Goal: Task Accomplishment & Management: Complete application form

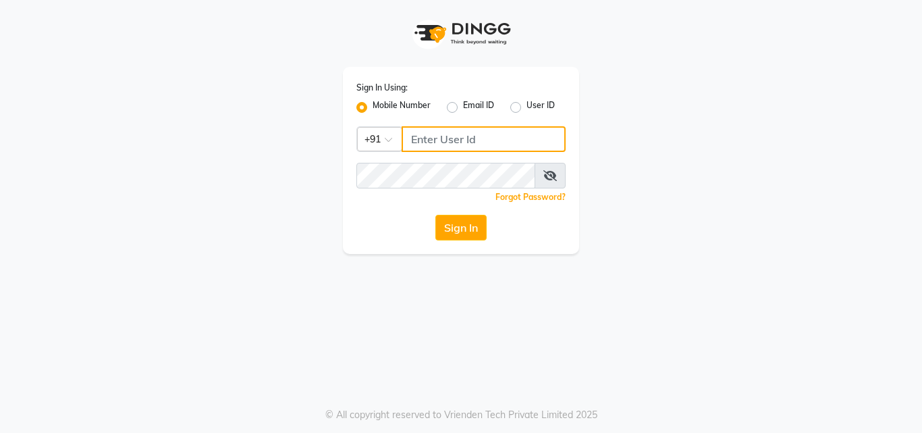
type input "9731822143"
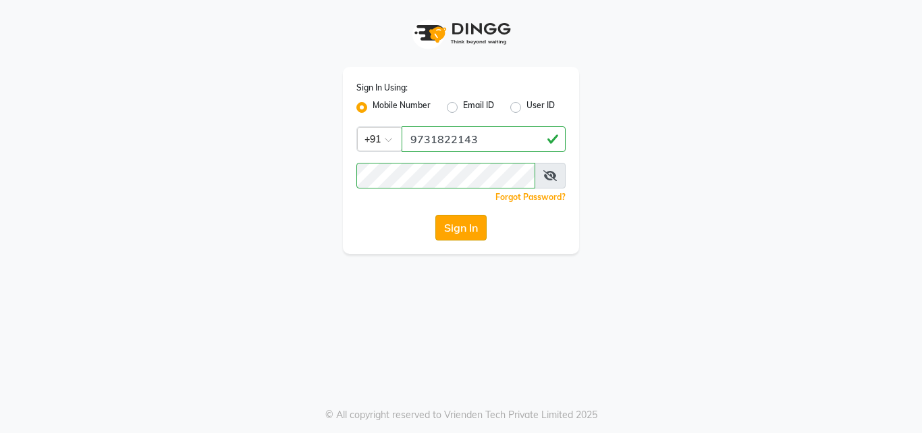
click at [464, 232] on button "Sign In" at bounding box center [460, 228] width 51 height 26
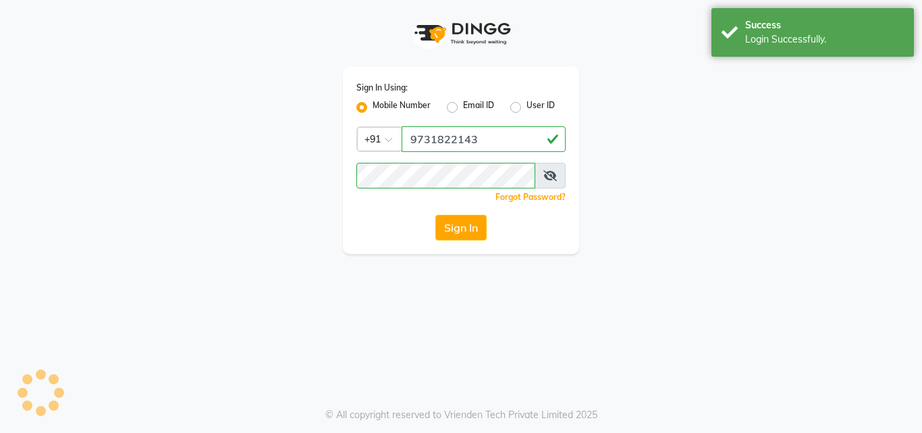
select select "service"
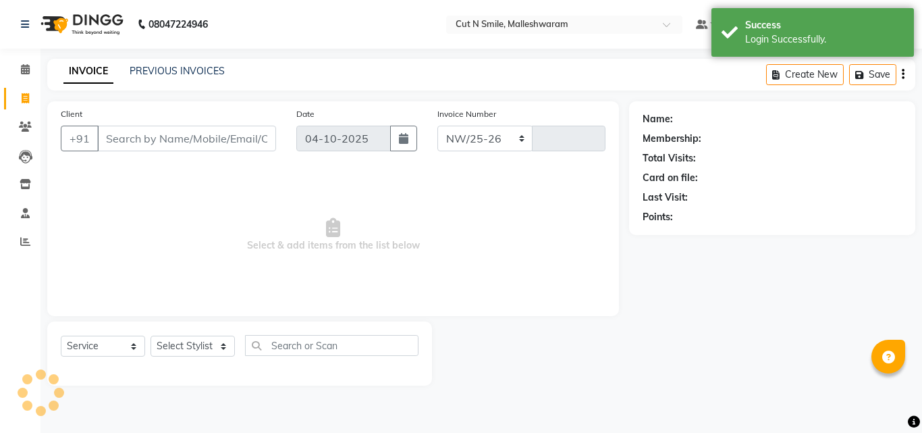
select select "en"
select select "7223"
type input "222"
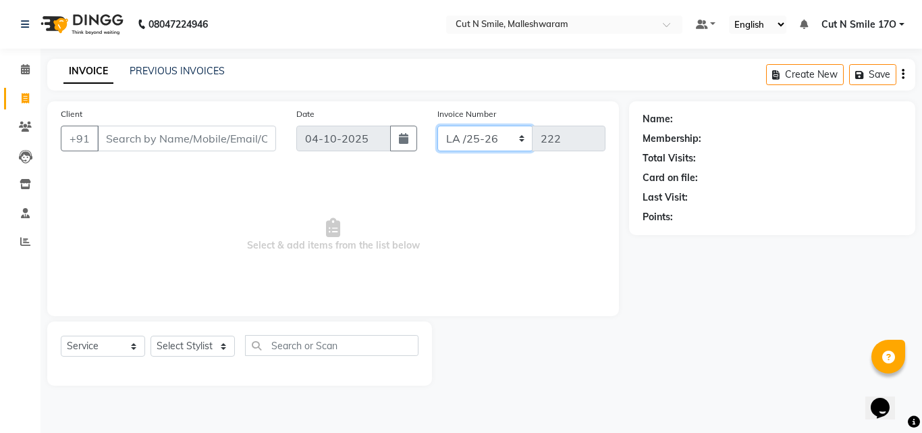
click at [479, 145] on select "NW/25-26 SW/2025-26 NA/2025-26 VN/25-26 LA /25-26" at bounding box center [485, 139] width 96 height 26
click at [479, 141] on select "NW/25-26 SW/2025-26 NA/2025-26 VN/25-26 LA /25-26" at bounding box center [485, 139] width 96 height 26
click at [477, 141] on select "NW/25-26 SW/2025-26 NA/2025-26 VN/25-26 LA /25-26" at bounding box center [485, 139] width 96 height 26
click at [477, 140] on select "NW/25-26 SW/2025-26 NA/2025-26 VN/25-26 LA /25-26" at bounding box center [485, 139] width 96 height 26
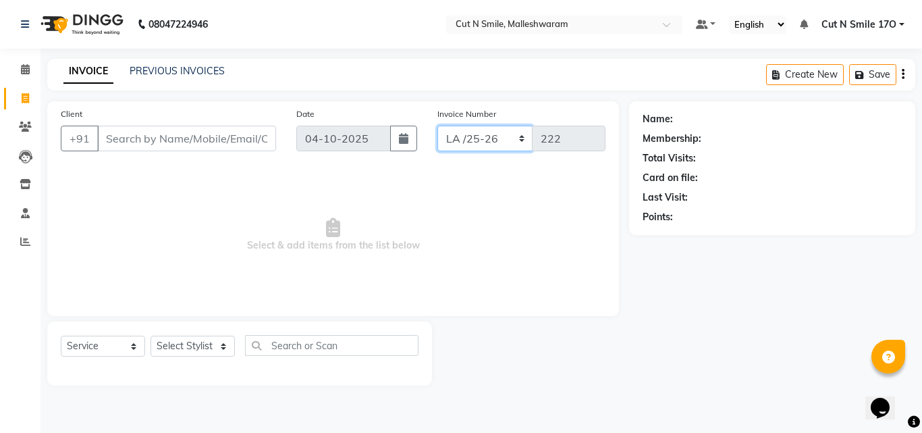
select select "8153"
click at [437, 126] on select "NW/25-26 SW/2025-26 NA/2025-26 VN/25-26 LA /25-26" at bounding box center [485, 139] width 96 height 26
type input "1353"
click at [214, 132] on input "Client" at bounding box center [186, 139] width 179 height 26
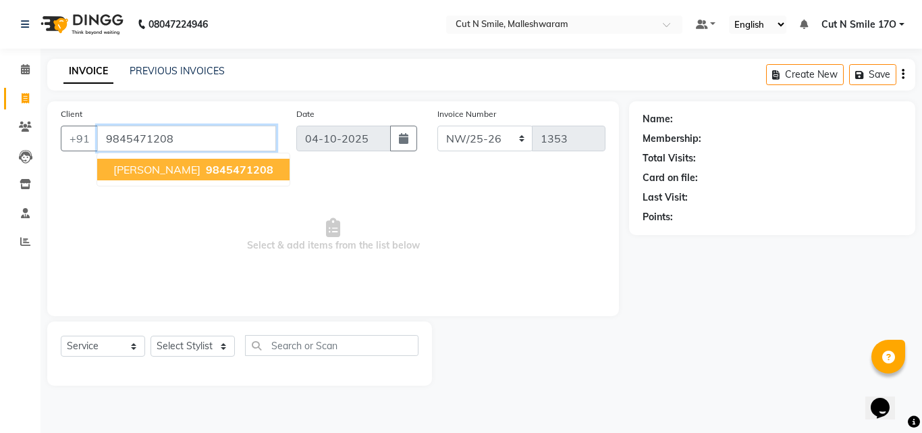
type input "9845471208"
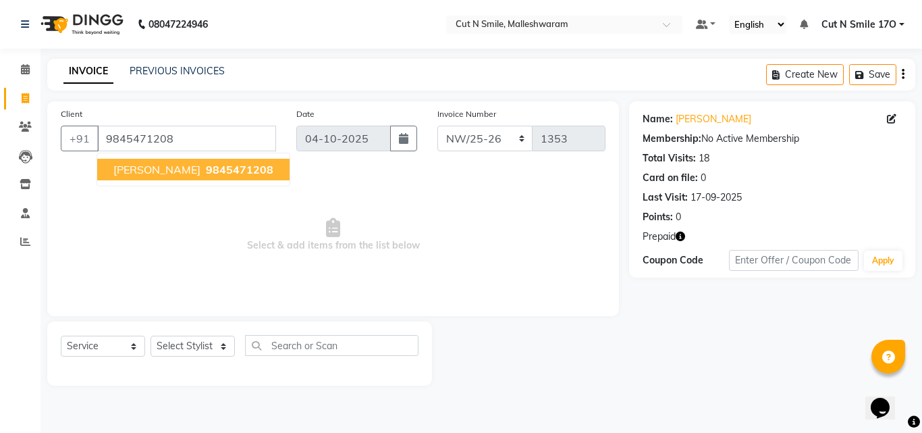
click at [232, 169] on span "9845471208" at bounding box center [240, 170] width 68 height 14
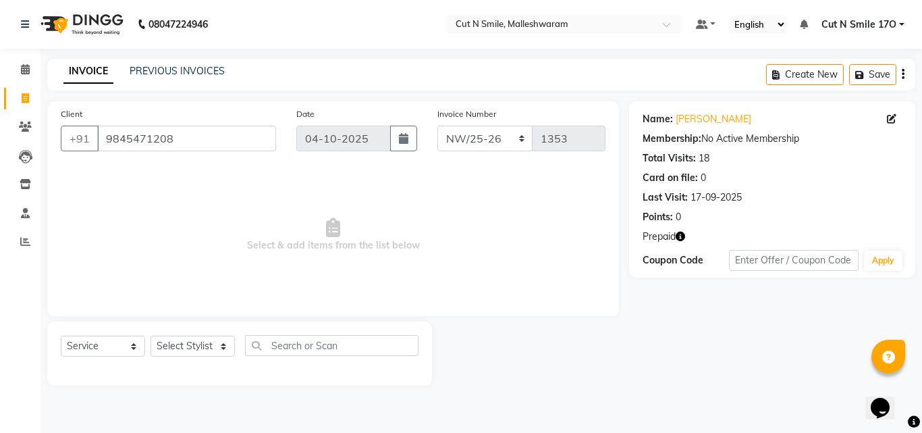
click at [684, 235] on icon "button" at bounding box center [680, 236] width 9 height 9
click at [168, 348] on select "Select Stylist [PERSON_NAME] 17M [PERSON_NAME] 9M Ajim 17M [PERSON_NAME] 17M [P…" at bounding box center [193, 345] width 84 height 21
select select "76939"
click at [151, 335] on select "Select Stylist [PERSON_NAME] 17M [PERSON_NAME] 9M Ajim 17M [PERSON_NAME] 17M [P…" at bounding box center [193, 345] width 84 height 21
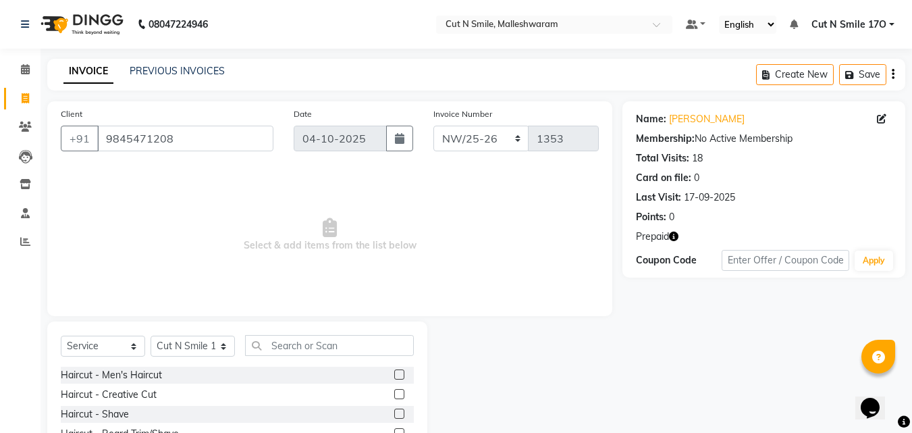
click at [394, 394] on label at bounding box center [399, 394] width 10 height 10
click at [394, 394] on input "checkbox" at bounding box center [398, 394] width 9 height 9
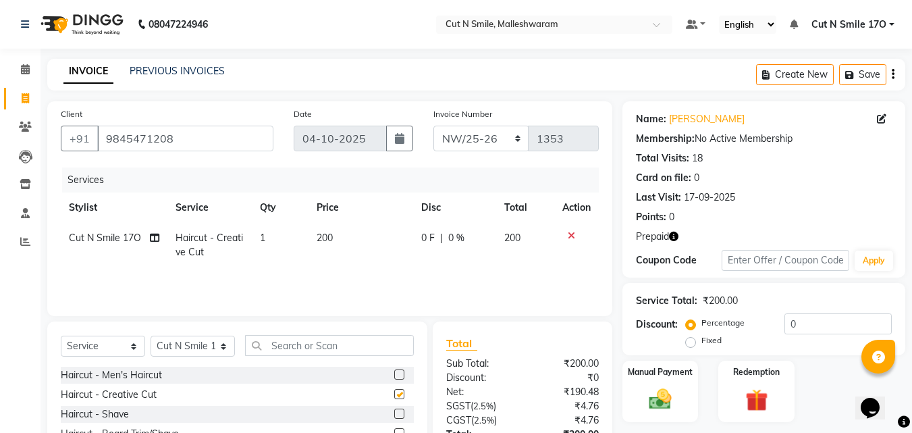
checkbox input "false"
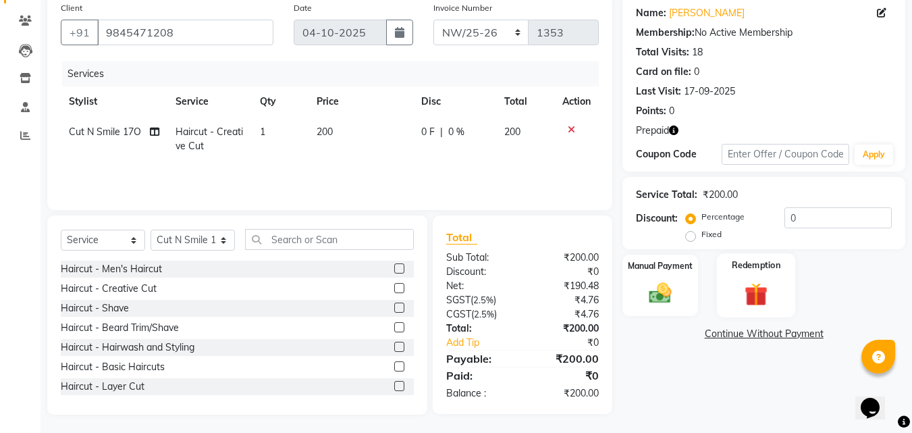
click at [765, 286] on img at bounding box center [756, 293] width 38 height 29
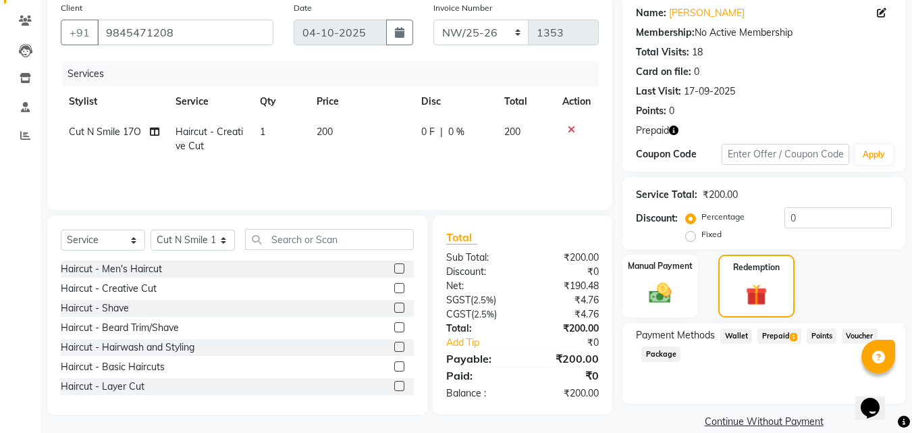
drag, startPoint x: 782, startPoint y: 328, endPoint x: 845, endPoint y: 317, distance: 63.7
click at [782, 329] on span "Prepaid 1" at bounding box center [779, 336] width 44 height 16
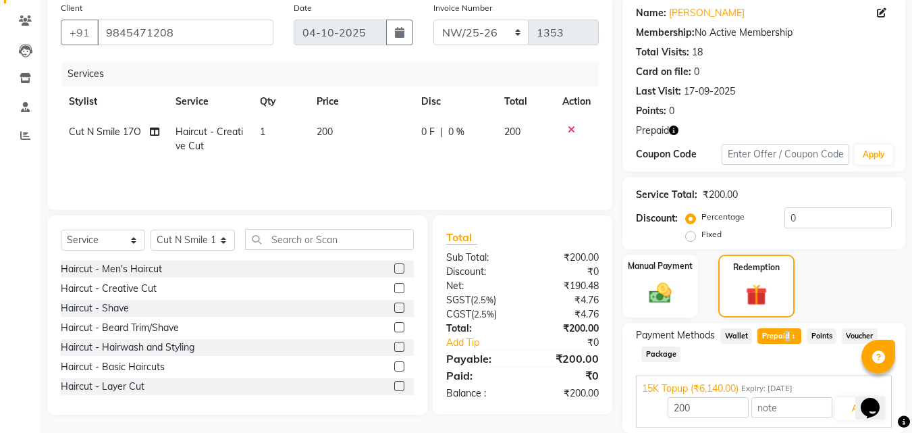
scroll to position [154, 0]
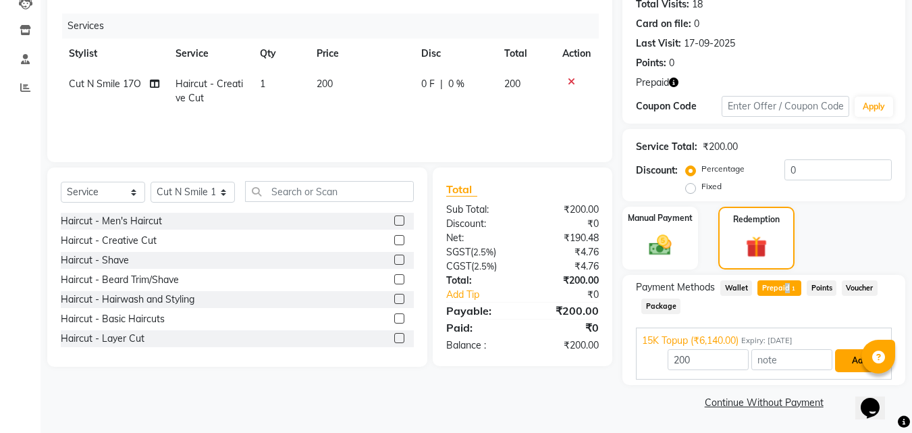
click at [848, 367] on button "Add" at bounding box center [859, 360] width 49 height 23
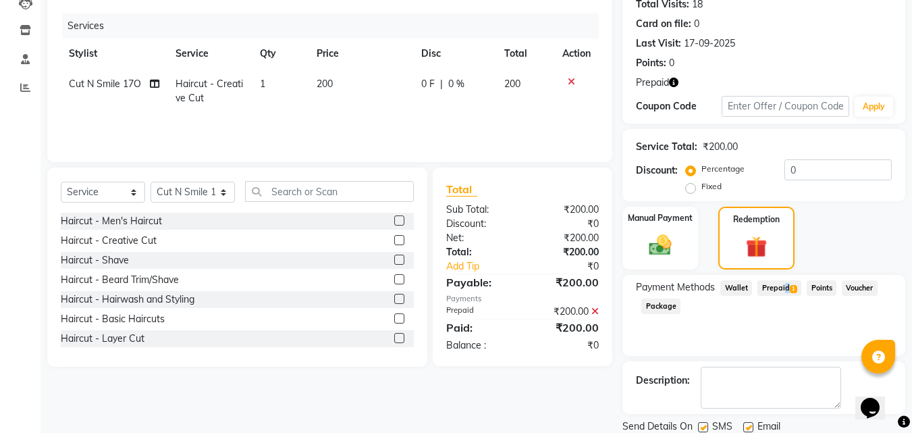
scroll to position [201, 0]
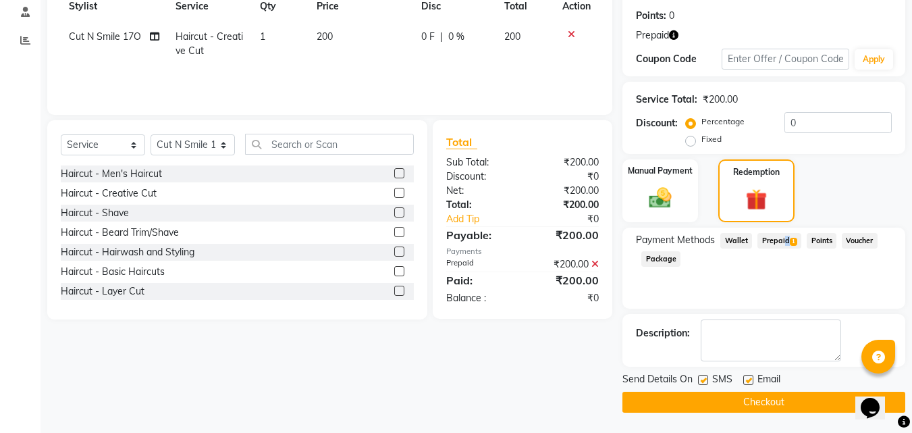
click at [803, 403] on button "Checkout" at bounding box center [763, 402] width 283 height 21
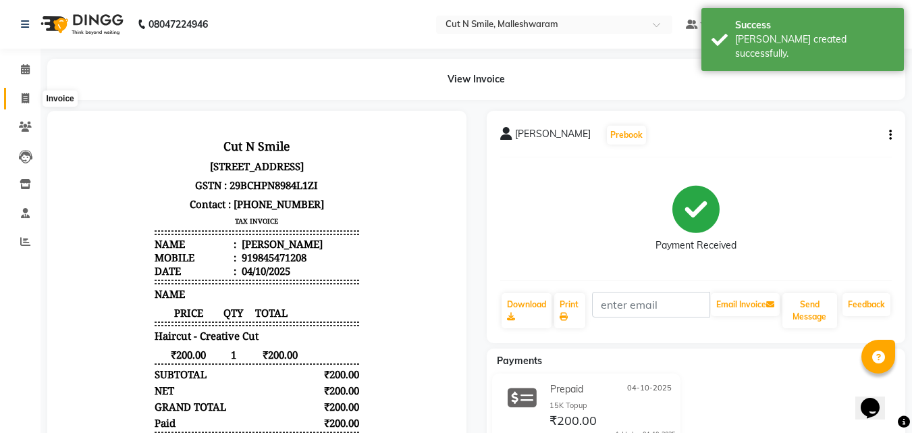
click at [23, 96] on icon at bounding box center [25, 98] width 7 height 10
select select "7223"
select select "service"
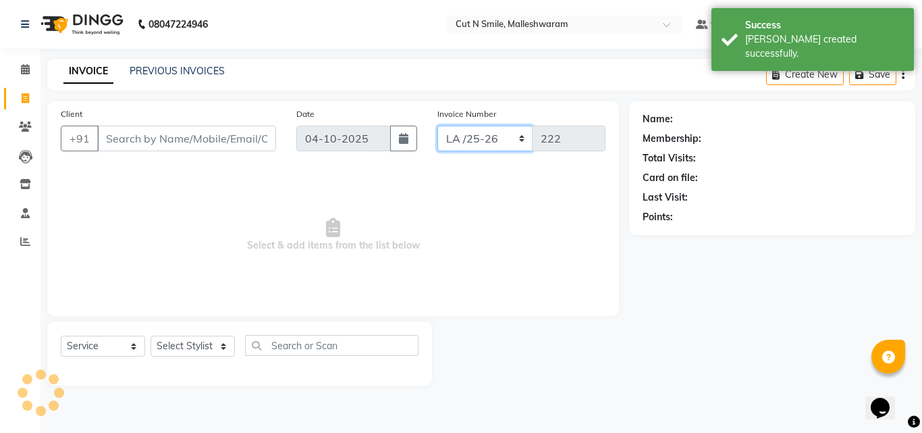
click at [463, 149] on select "NW/25-26 SW/2025-26 NA/2025-26 VN/25-26 LA /25-26" at bounding box center [485, 139] width 96 height 26
select select "8153"
click at [437, 126] on select "NW/25-26 SW/2025-26 NA/2025-26 VN/25-26 LA /25-26" at bounding box center [485, 139] width 96 height 26
type input "1354"
click at [242, 142] on input "Client" at bounding box center [186, 139] width 179 height 26
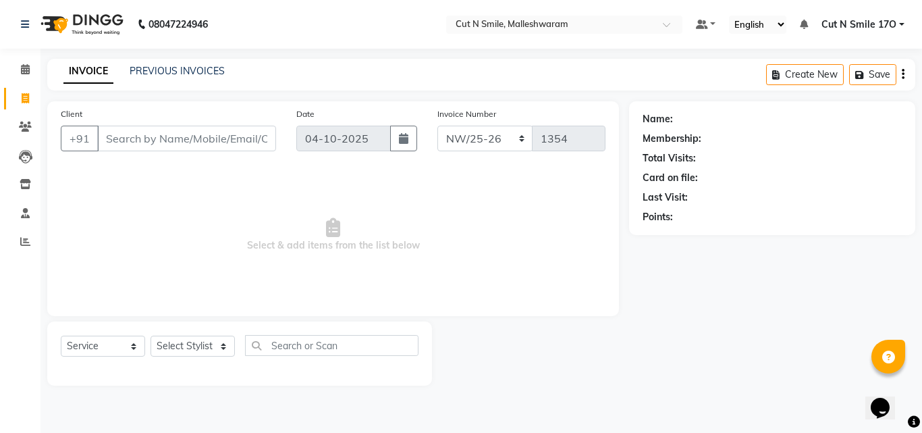
click at [384, 211] on span "Select & add items from the list below" at bounding box center [333, 234] width 545 height 135
click at [154, 143] on input "Client" at bounding box center [186, 139] width 179 height 26
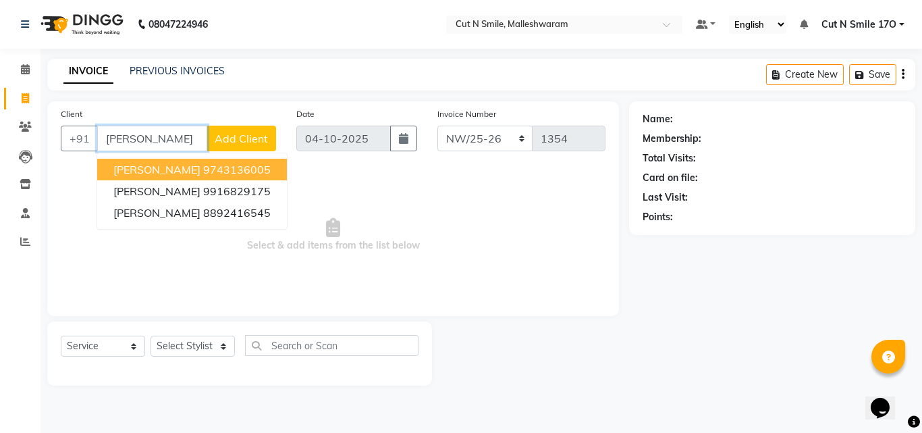
click at [234, 170] on button "[PERSON_NAME] 9743136005" at bounding box center [192, 170] width 190 height 22
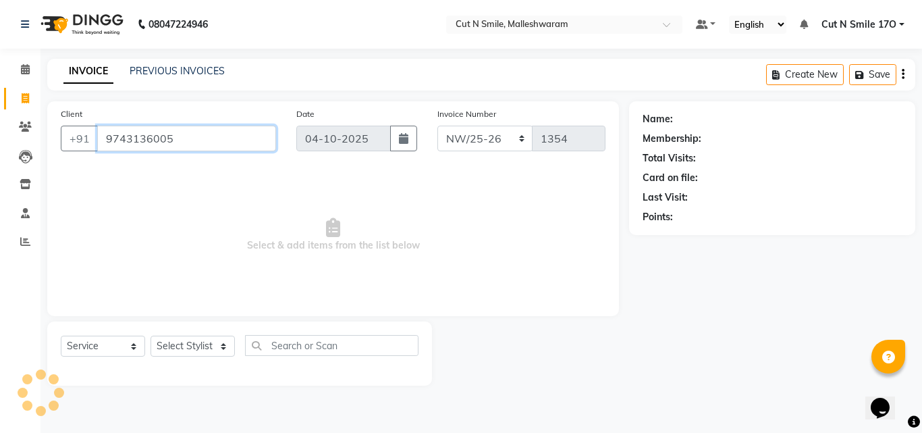
type input "9743136005"
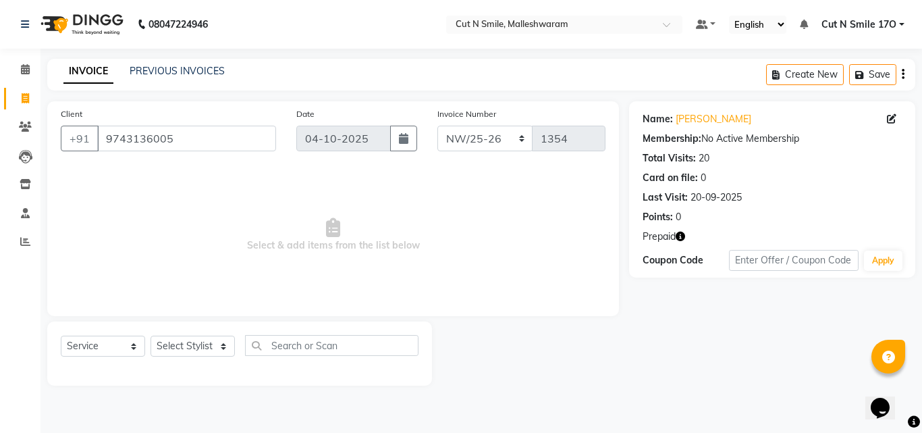
click at [685, 239] on icon "button" at bounding box center [680, 236] width 9 height 9
click at [683, 238] on icon "button" at bounding box center [680, 236] width 9 height 9
click at [191, 346] on select "Select Stylist [PERSON_NAME] 17M [PERSON_NAME] 9M Ajim 17M [PERSON_NAME] 17M [P…" at bounding box center [193, 345] width 84 height 21
select select "61396"
click at [151, 335] on select "Select Stylist [PERSON_NAME] 17M [PERSON_NAME] 9M Ajim 17M [PERSON_NAME] 17M [P…" at bounding box center [193, 345] width 84 height 21
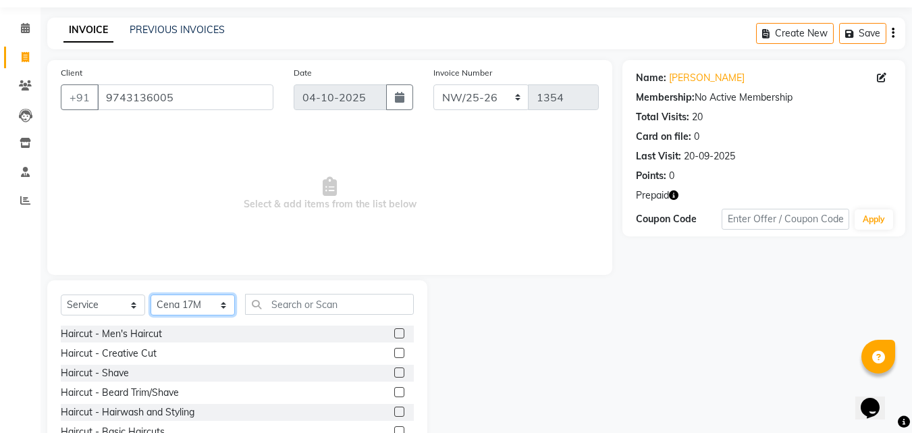
scroll to position [108, 0]
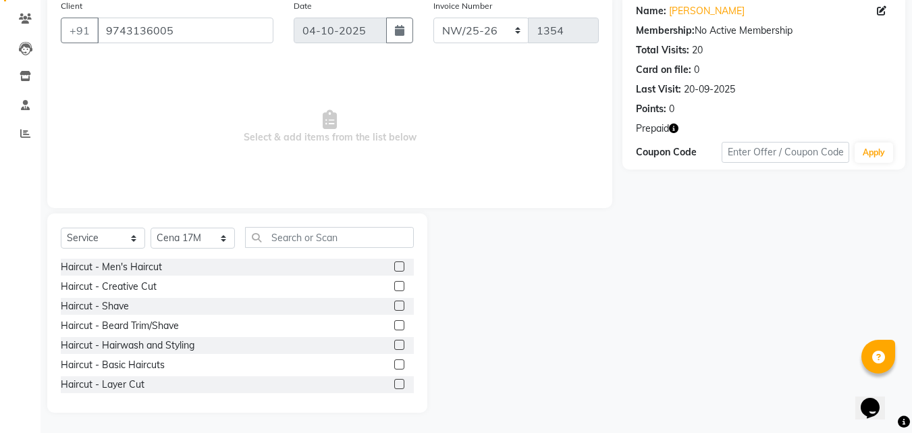
click at [394, 325] on label at bounding box center [399, 325] width 10 height 10
click at [394, 325] on input "checkbox" at bounding box center [398, 325] width 9 height 9
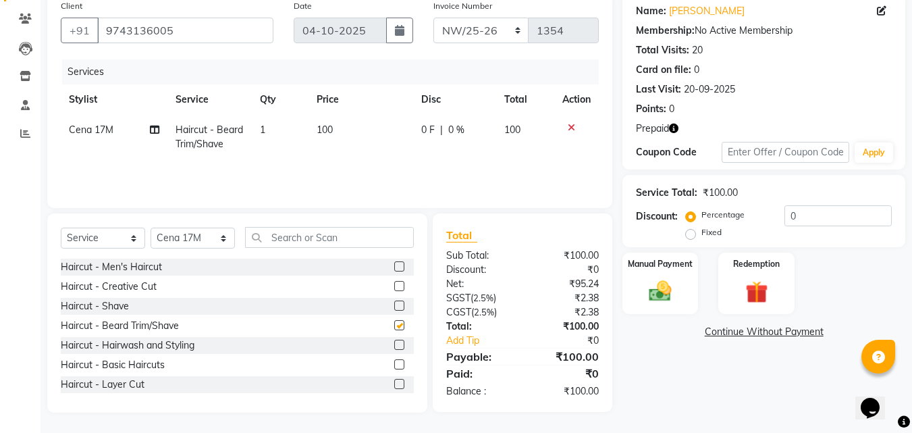
checkbox input "false"
click at [311, 238] on input "text" at bounding box center [329, 237] width 169 height 21
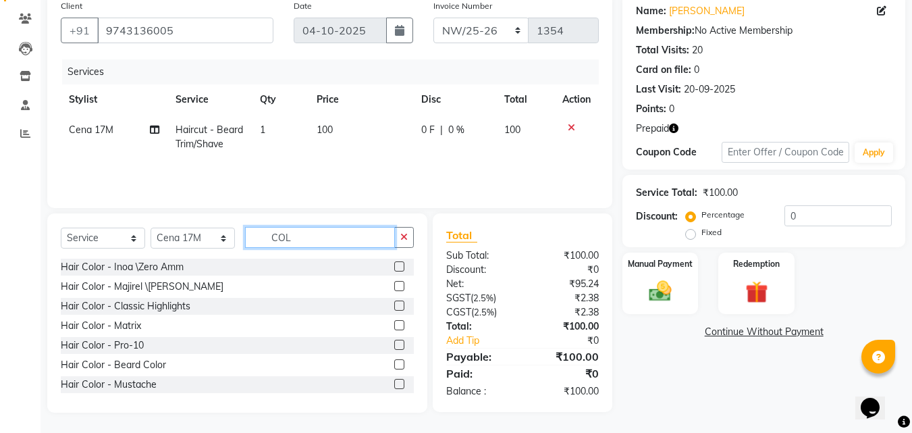
type input "COL"
click at [394, 364] on label at bounding box center [399, 364] width 10 height 10
click at [394, 364] on input "checkbox" at bounding box center [398, 364] width 9 height 9
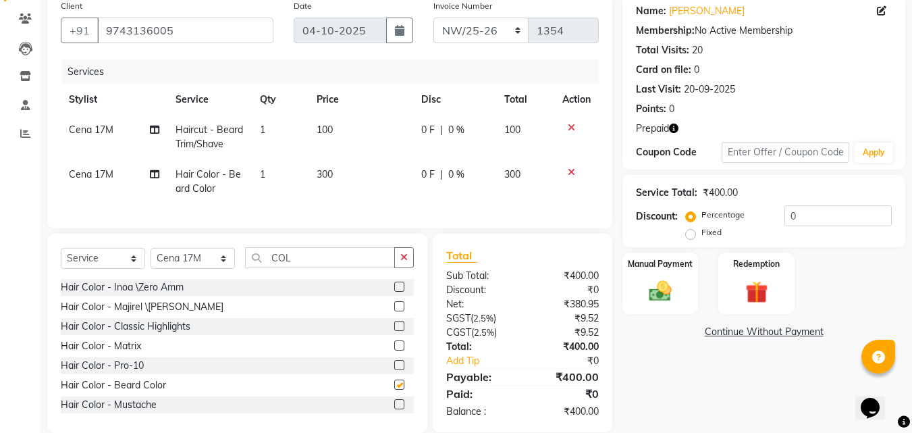
checkbox input "false"
click at [753, 270] on div "Redemption" at bounding box center [756, 283] width 79 height 64
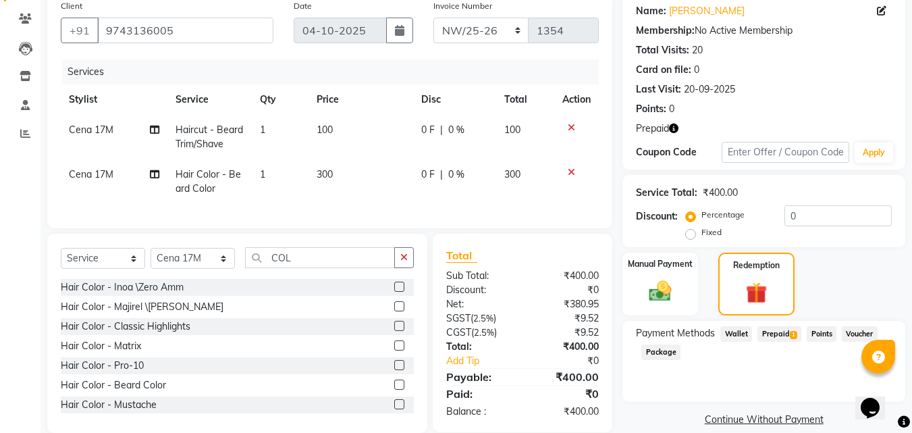
click at [776, 327] on span "Prepaid 1" at bounding box center [779, 334] width 44 height 16
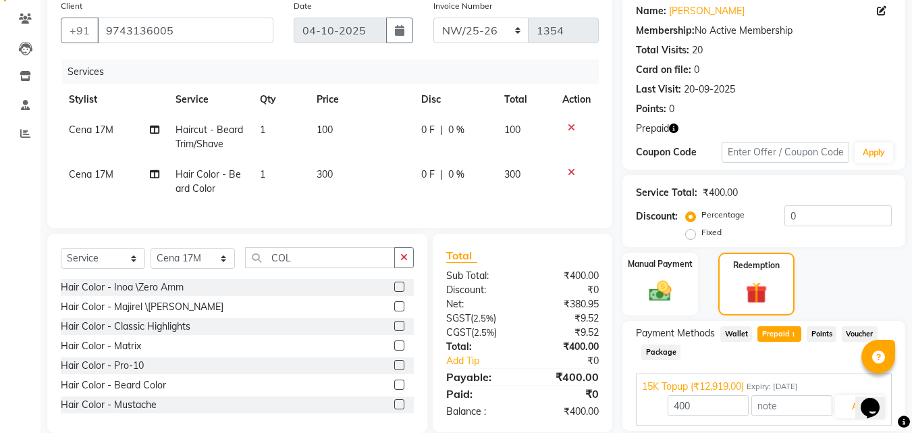
scroll to position [154, 0]
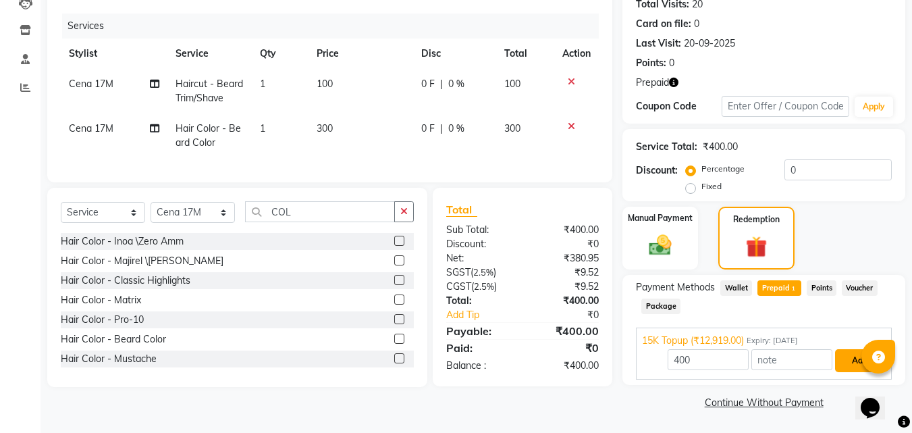
click at [841, 360] on button "Add" at bounding box center [859, 360] width 49 height 23
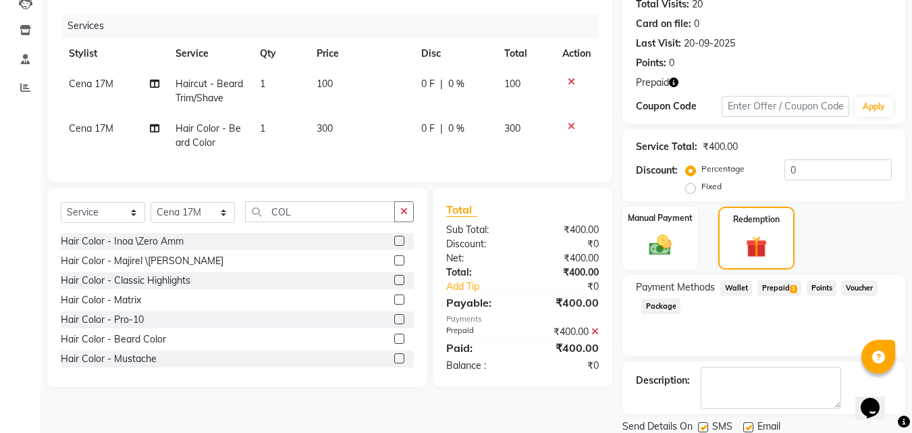
scroll to position [201, 0]
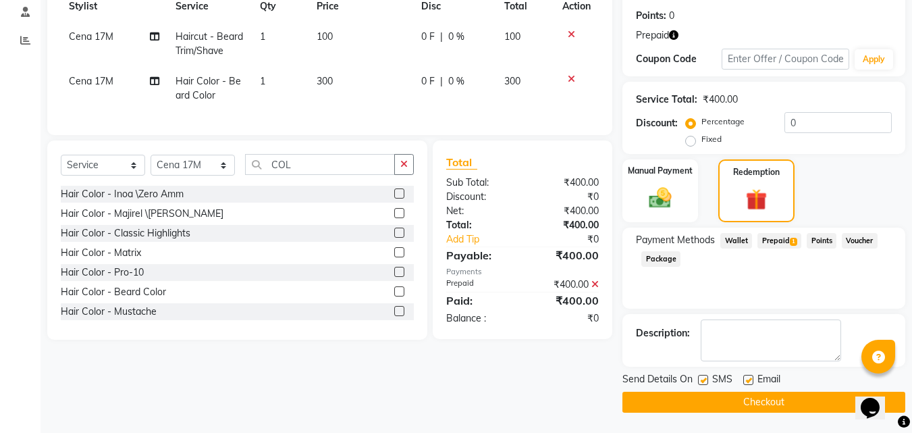
click at [793, 400] on button "Checkout" at bounding box center [763, 402] width 283 height 21
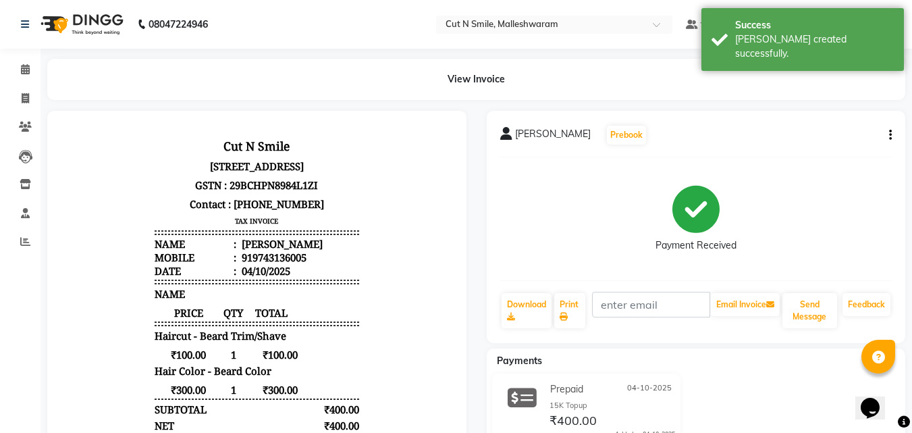
click at [21, 86] on li "Invoice" at bounding box center [20, 98] width 41 height 29
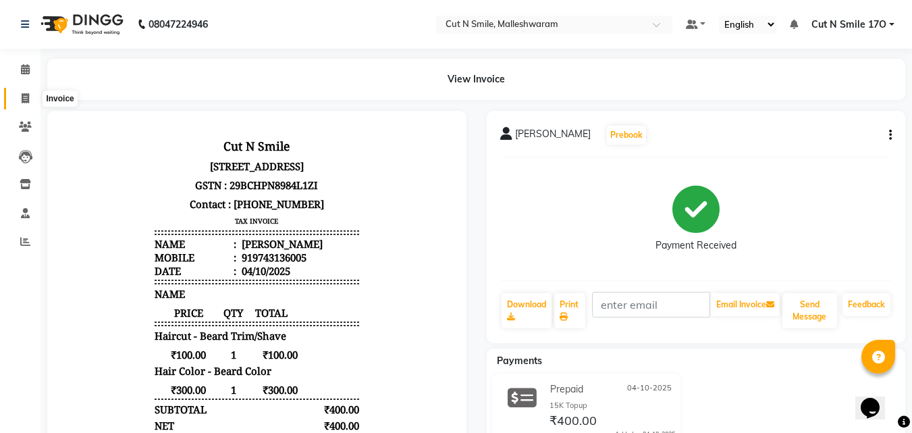
click at [32, 102] on span at bounding box center [26, 99] width 24 height 16
select select "service"
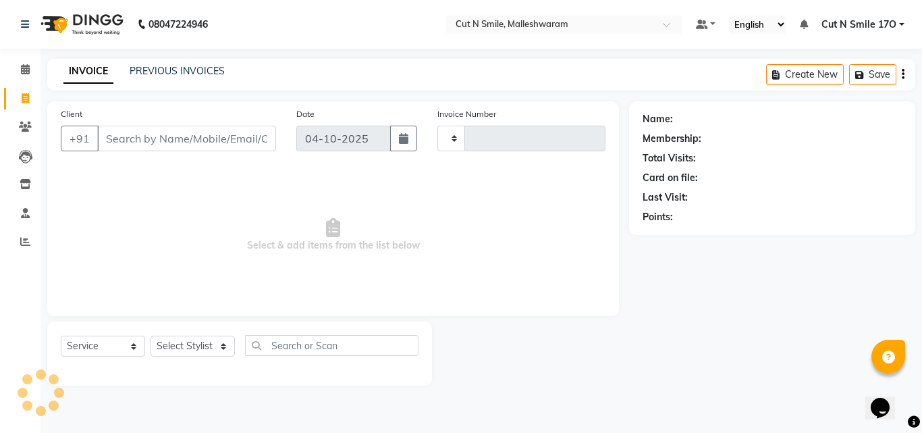
type input "222"
click at [477, 134] on select "NW/25-26 SW/2025-26 NA/2025-26 VN/25-26 LA /25-26" at bounding box center [485, 139] width 96 height 26
select select "8153"
click at [437, 126] on select "NW/25-26 SW/2025-26 NA/2025-26 VN/25-26 LA /25-26" at bounding box center [485, 139] width 96 height 26
type input "1355"
